Goal: Information Seeking & Learning: Learn about a topic

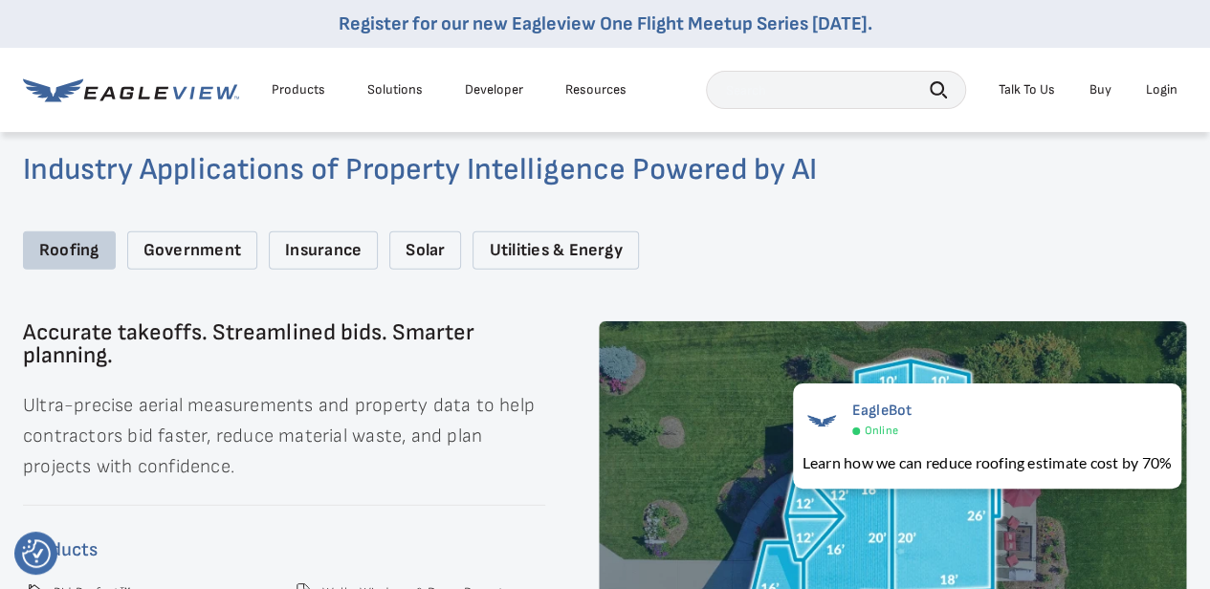
scroll to position [2423, 0]
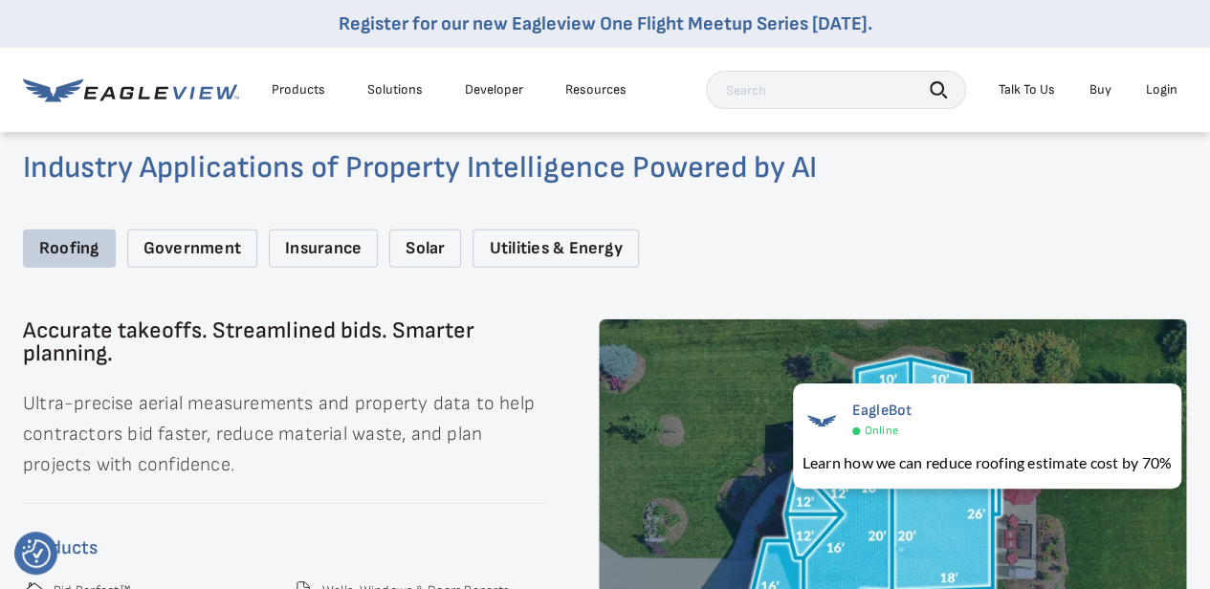
click at [207, 253] on div "Government" at bounding box center [192, 249] width 130 height 39
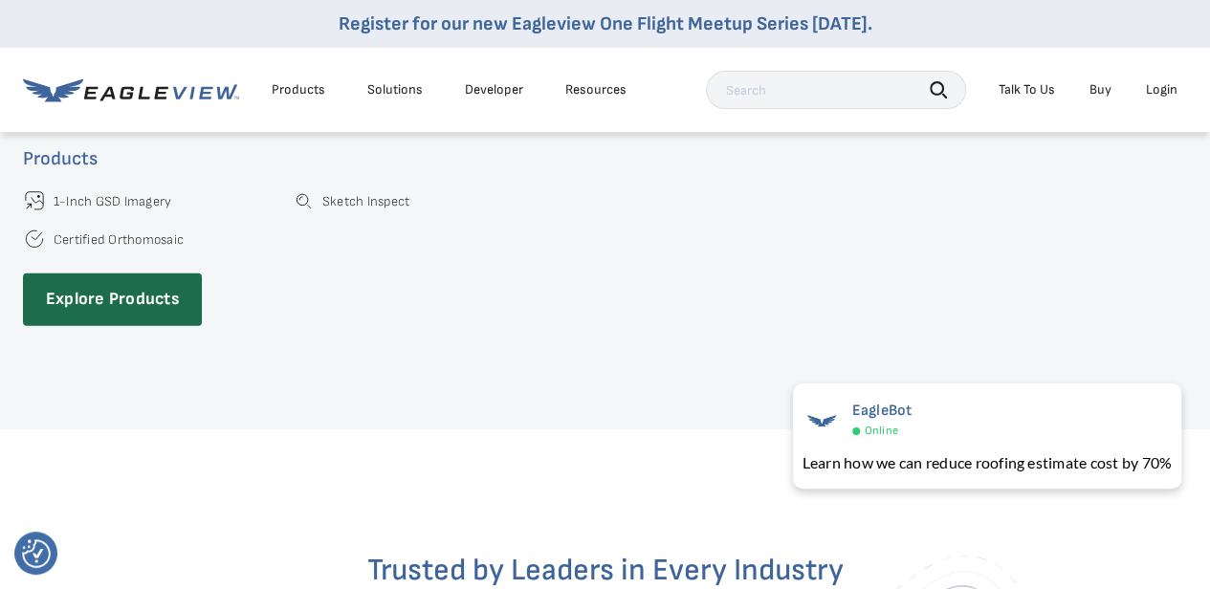
scroll to position [2813, 0]
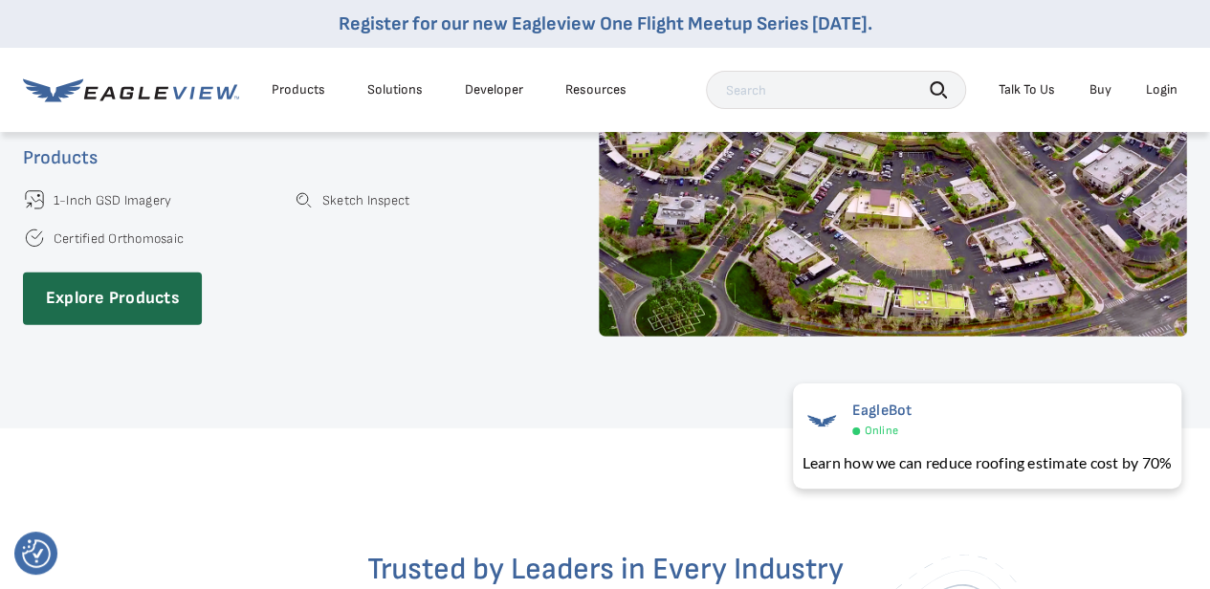
click at [300, 88] on div "Products" at bounding box center [299, 89] width 54 height 17
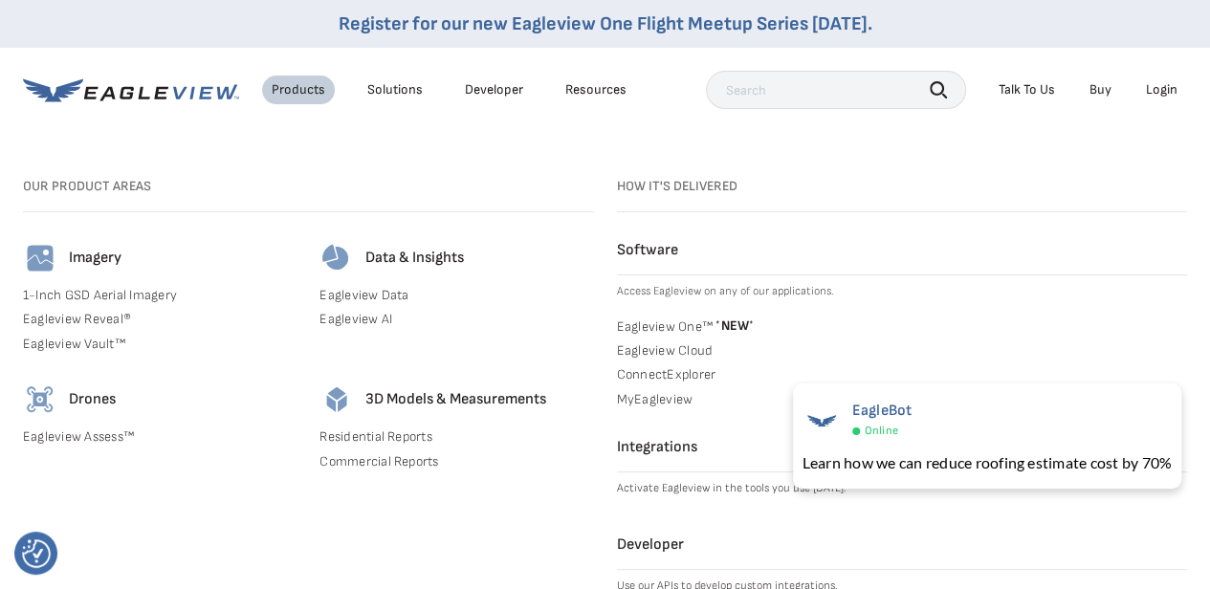
scroll to position [2843, 0]
click at [128, 293] on link "1-Inch GSD Aerial Imagery" at bounding box center [160, 295] width 274 height 17
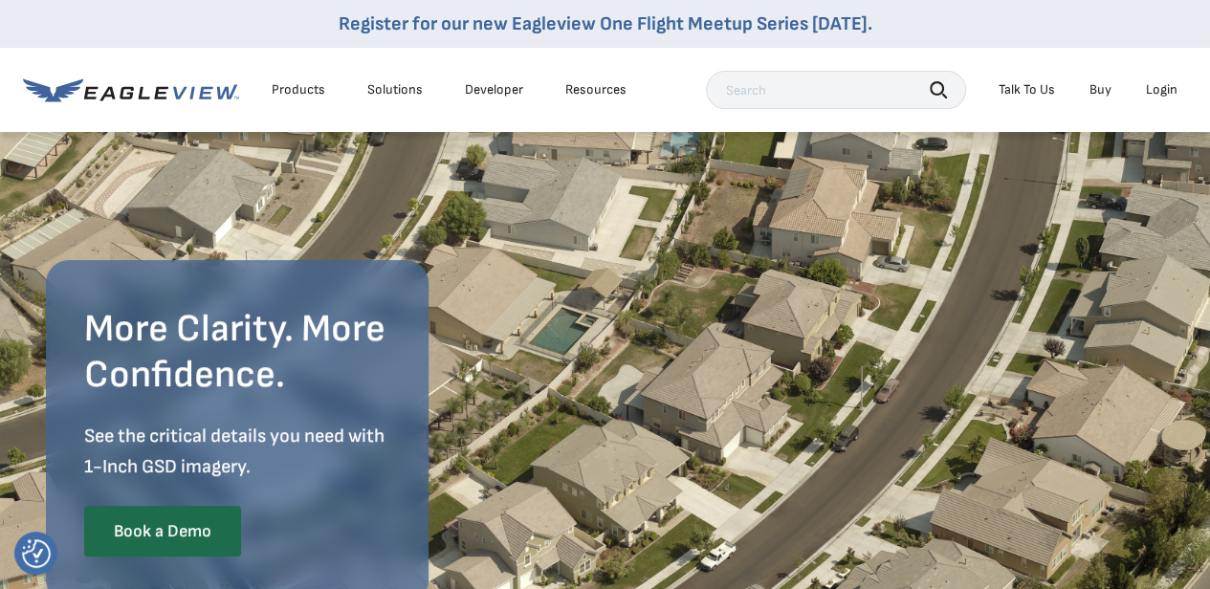
click at [593, 359] on div "More Clarity. More Confidence. See the critical details you need with 1-Inch GS…" at bounding box center [605, 417] width 1119 height 574
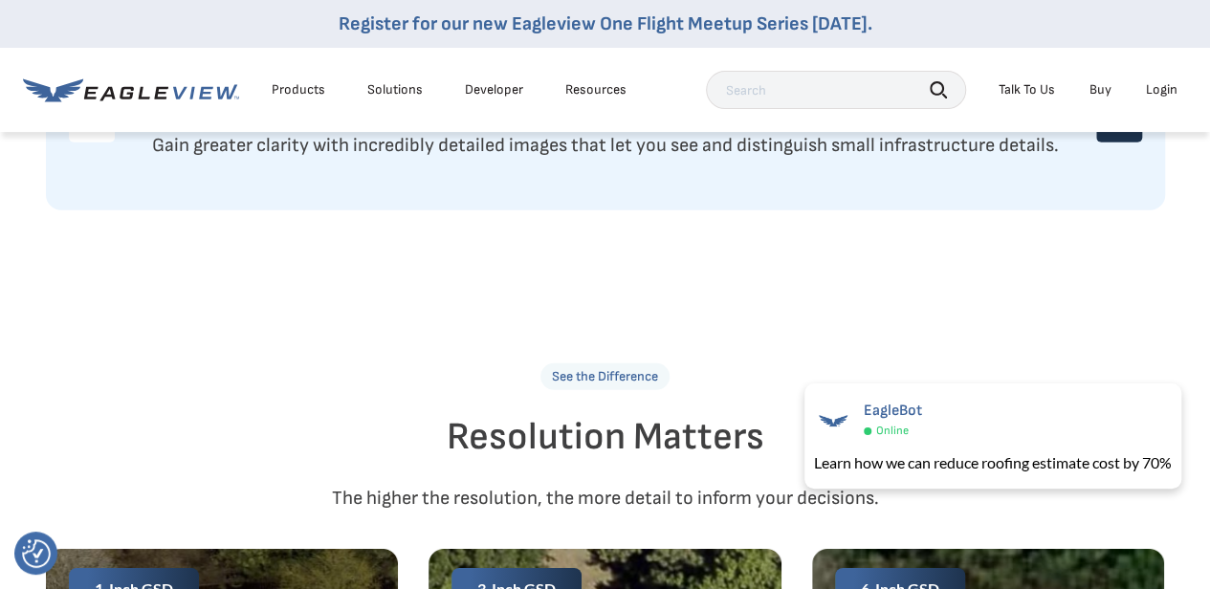
scroll to position [2693, 8]
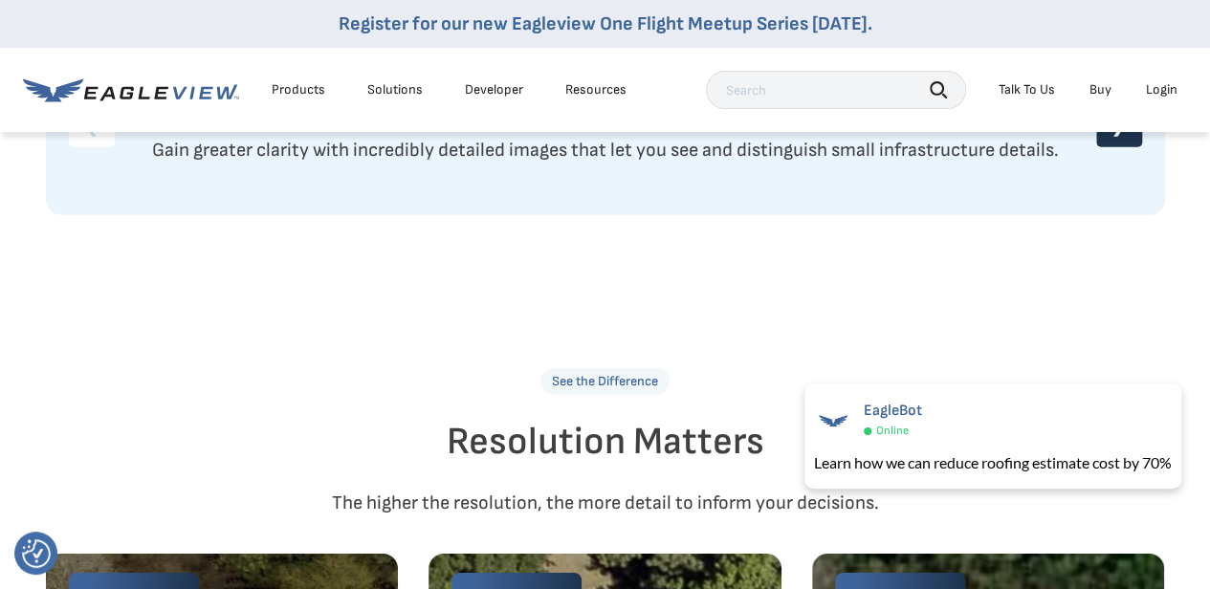
click at [593, 83] on div "Resources" at bounding box center [595, 89] width 61 height 17
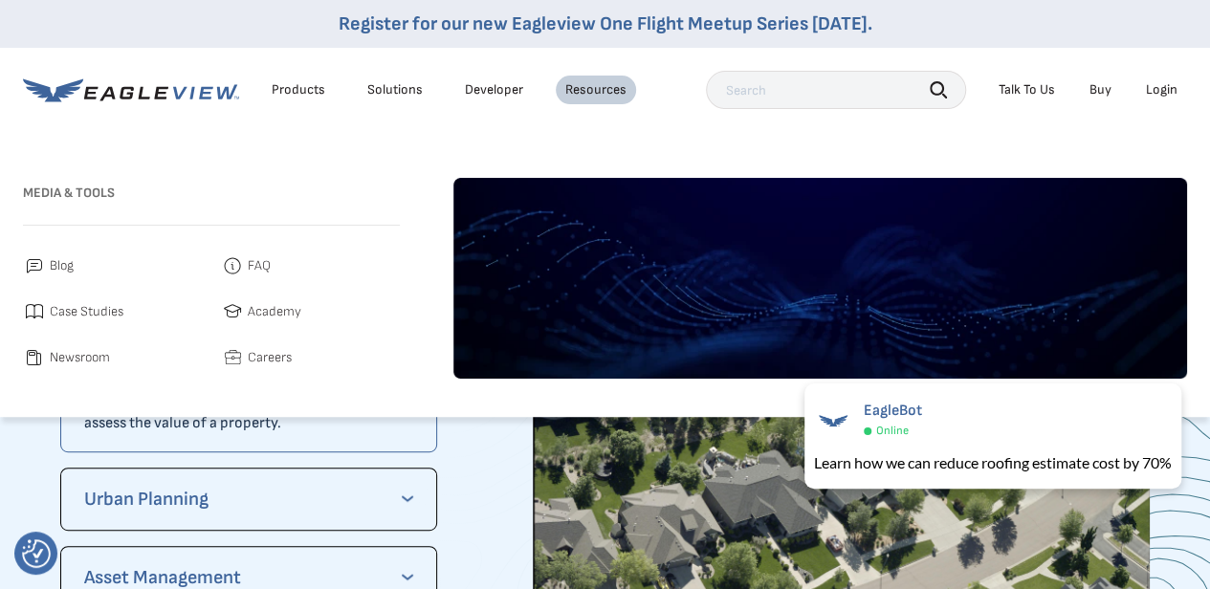
scroll to position [3944, 0]
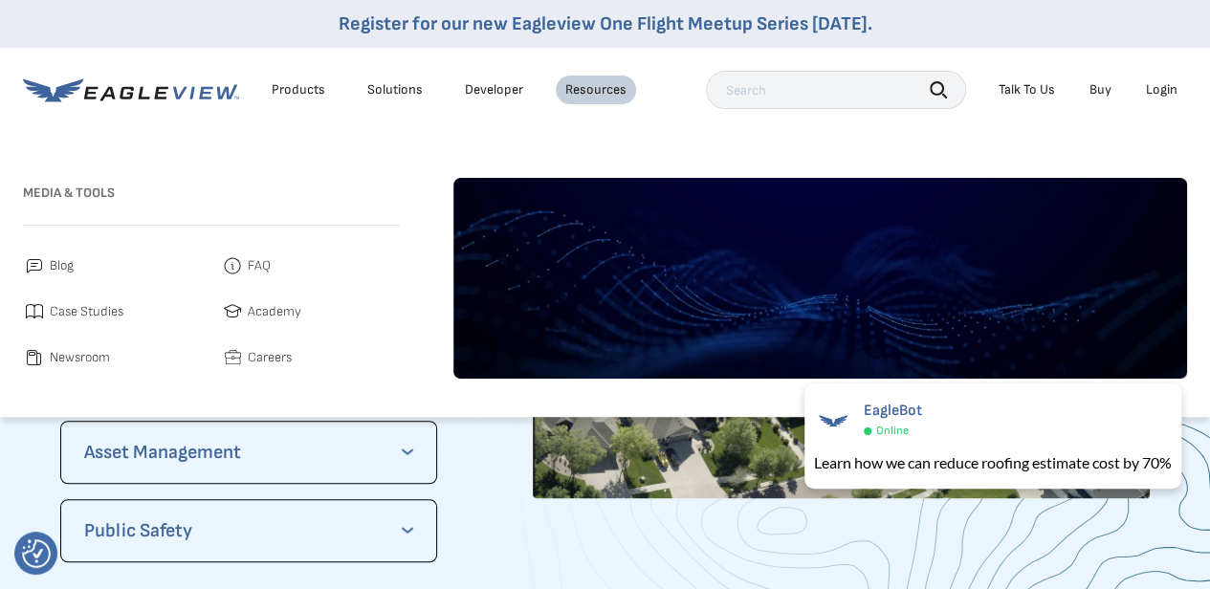
click at [255, 359] on span "Careers" at bounding box center [270, 357] width 44 height 23
